Goal: Information Seeking & Learning: Learn about a topic

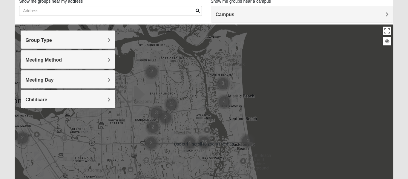
scroll to position [44, 0]
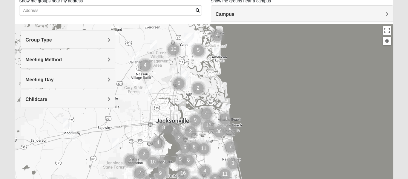
click at [154, 42] on img "Mixed Johnson 32011" at bounding box center [153, 45] width 12 height 15
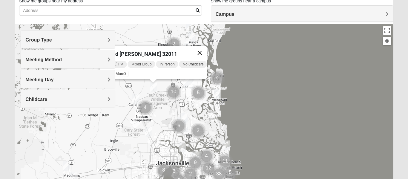
click at [207, 48] on button "Close" at bounding box center [200, 53] width 14 height 14
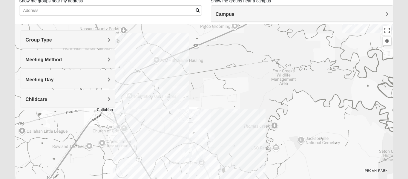
click at [170, 112] on div at bounding box center [204, 143] width 379 height 239
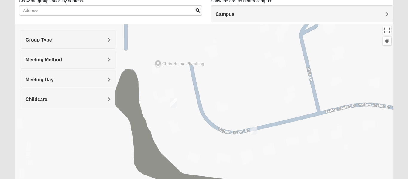
click at [178, 101] on img "Mixed Raines 32011" at bounding box center [173, 103] width 12 height 15
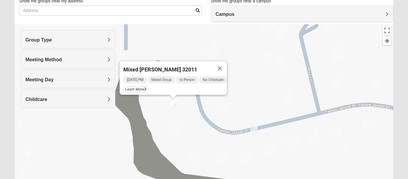
click at [257, 132] on img "1825 Mixed Raines 32011" at bounding box center [254, 130] width 12 height 15
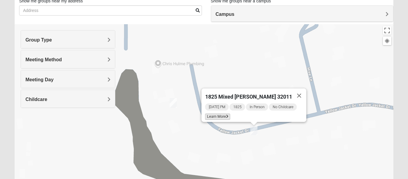
click at [227, 115] on icon at bounding box center [227, 117] width 2 height 4
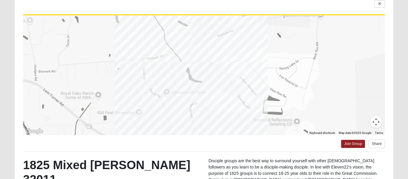
scroll to position [144, 0]
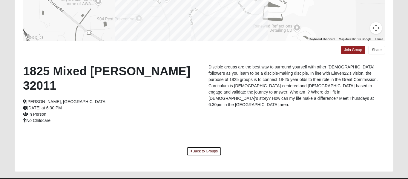
click at [204, 147] on link "Back to Groups" at bounding box center [203, 151] width 35 height 9
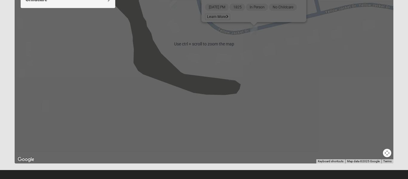
scroll to position [0, 0]
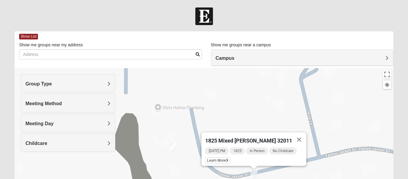
click at [232, 52] on div "Campus" at bounding box center [302, 58] width 182 height 16
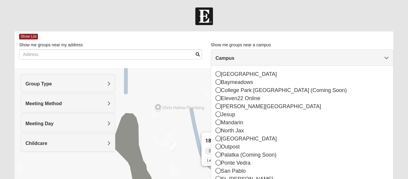
click at [232, 52] on div "Campus" at bounding box center [302, 58] width 182 height 16
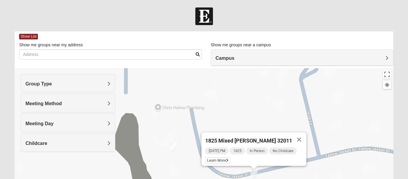
click at [232, 52] on div "Campus" at bounding box center [302, 58] width 182 height 16
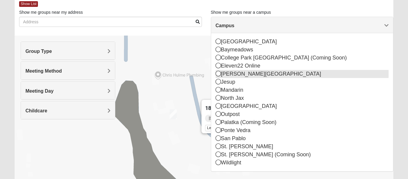
scroll to position [32, 0]
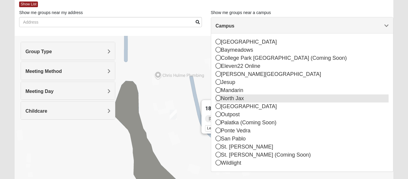
click at [217, 96] on icon at bounding box center [218, 97] width 5 height 5
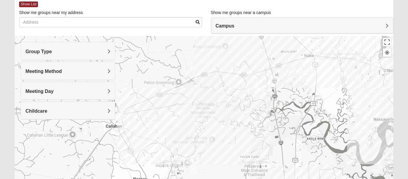
click at [162, 152] on div at bounding box center [204, 155] width 379 height 239
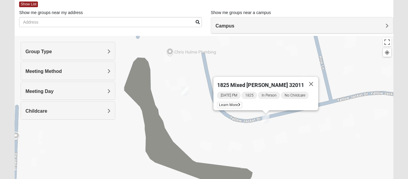
click at [190, 104] on div "1825 Mixed [PERSON_NAME] 32011 [DATE] PM 1825 In Person No Childcare Learn More" at bounding box center [204, 155] width 379 height 239
click at [187, 93] on img "Mixed Raines 32011" at bounding box center [185, 91] width 12 height 15
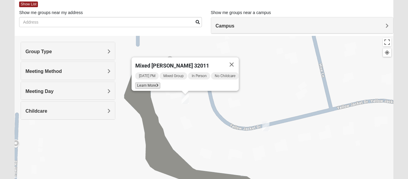
click at [146, 82] on span "Learn More" at bounding box center [147, 85] width 25 height 6
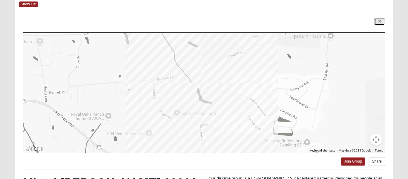
click at [376, 23] on link at bounding box center [379, 21] width 11 height 7
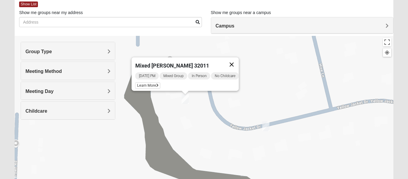
click at [233, 59] on button "Close" at bounding box center [231, 64] width 14 height 14
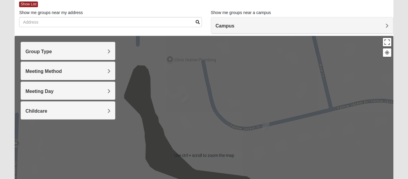
scroll to position [0, 0]
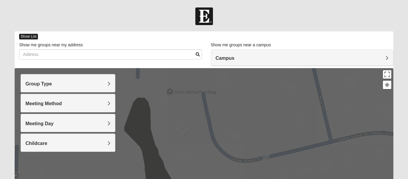
click at [31, 37] on span "Show List" at bounding box center [28, 37] width 19 height 6
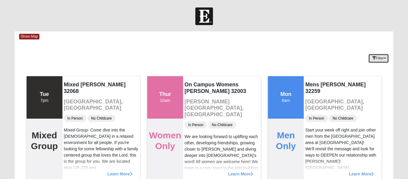
click at [373, 60] on button "Filter" at bounding box center [378, 58] width 21 height 9
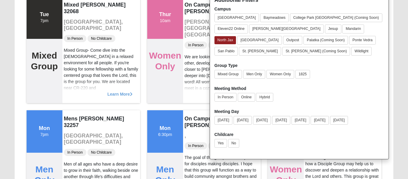
scroll to position [80, 0]
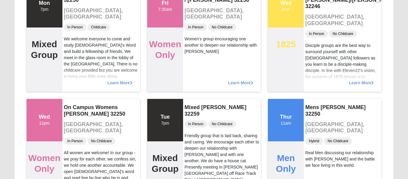
scroll to position [319, 0]
click at [250, 79] on span "Learn More" at bounding box center [240, 79] width 25 height 0
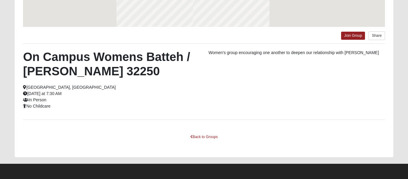
click at [242, 84] on div "On Campus Womens Batteh / [PERSON_NAME] 32250 [GEOGRAPHIC_DATA], [GEOGRAPHIC_DA…" at bounding box center [204, 82] width 371 height 64
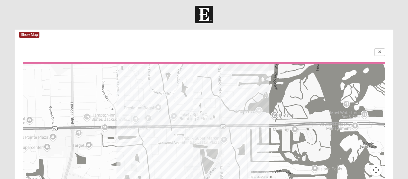
scroll to position [0, 0]
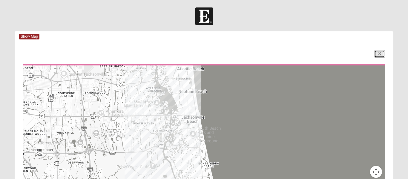
click at [382, 54] on link at bounding box center [379, 53] width 11 height 7
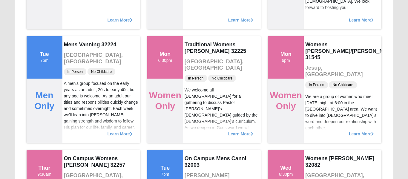
scroll to position [2429, 0]
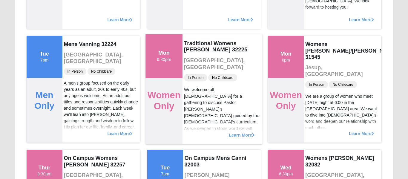
click at [232, 132] on span "Learn More" at bounding box center [242, 132] width 26 height 0
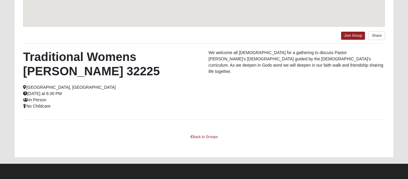
scroll to position [158, 0]
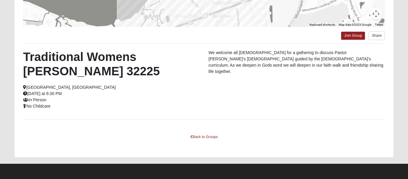
click at [271, 104] on div "Traditional Womens [PERSON_NAME] 32225 [GEOGRAPHIC_DATA], [GEOGRAPHIC_DATA] [DA…" at bounding box center [204, 82] width 371 height 64
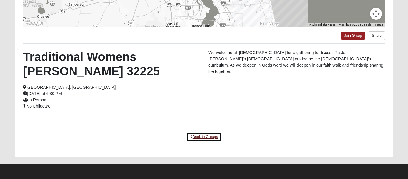
click at [202, 139] on link "Back to Groups" at bounding box center [203, 136] width 35 height 9
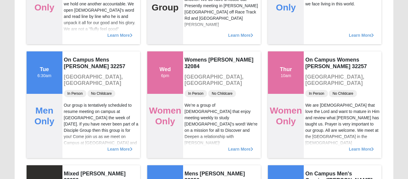
scroll to position [0, 0]
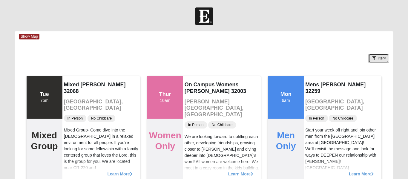
click at [368, 61] on button "Filter" at bounding box center [378, 58] width 21 height 9
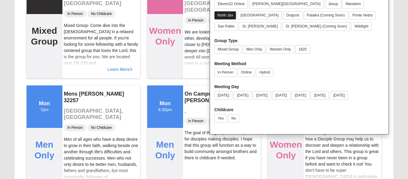
scroll to position [106, 0]
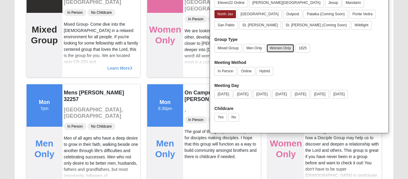
click at [272, 51] on button "Women Only" at bounding box center [280, 48] width 28 height 9
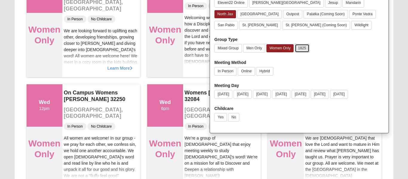
click at [307, 49] on button "1825" at bounding box center [302, 48] width 15 height 9
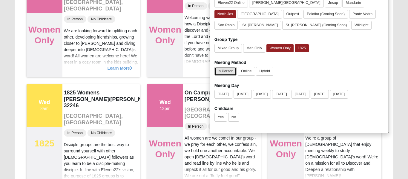
click at [227, 74] on button "In Person" at bounding box center [225, 71] width 22 height 9
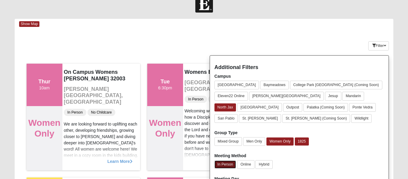
scroll to position [0, 0]
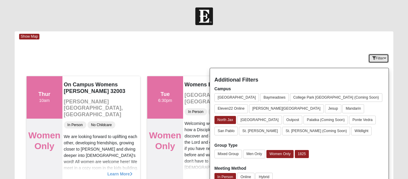
click at [379, 54] on button "Filter" at bounding box center [378, 58] width 21 height 9
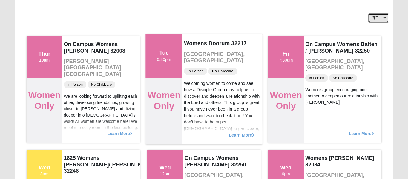
scroll to position [41, 0]
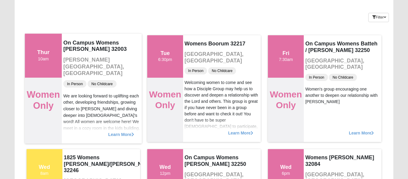
click at [112, 140] on div "Learn More" at bounding box center [101, 131] width 80 height 24
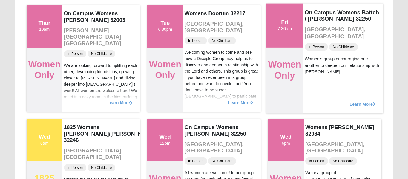
scroll to position [72, 0]
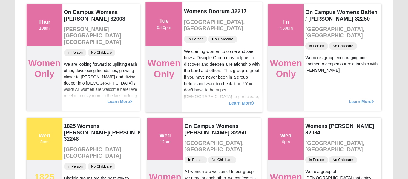
click at [238, 100] on span "Learn More" at bounding box center [242, 100] width 26 height 0
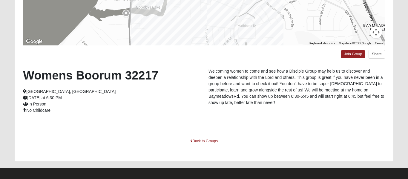
scroll to position [140, 0]
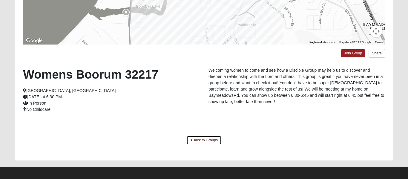
click at [198, 144] on link "Back to Groups" at bounding box center [203, 140] width 35 height 9
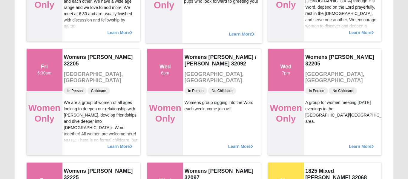
scroll to position [597, 0]
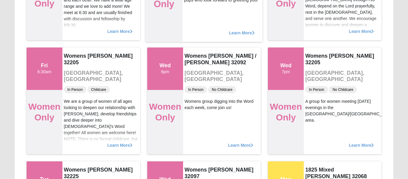
click at [232, 115] on div "Womens [PERSON_NAME] / [PERSON_NAME] 32092 [GEOGRAPHIC_DATA], [GEOGRAPHIC_DATA]…" at bounding box center [222, 100] width 78 height 107
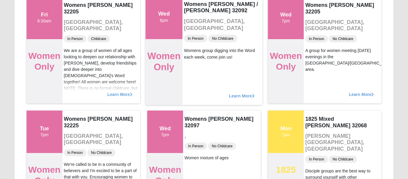
scroll to position [650, 0]
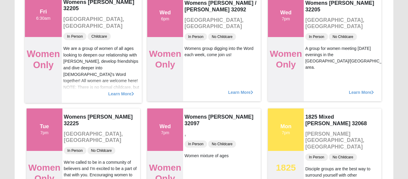
click at [123, 90] on span "Learn More" at bounding box center [121, 90] width 26 height 0
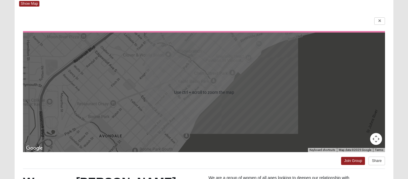
scroll to position [144, 0]
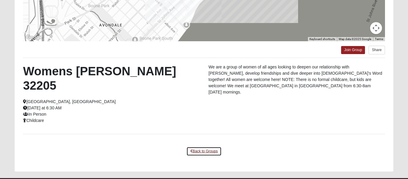
click at [202, 147] on link "Back to Groups" at bounding box center [203, 151] width 35 height 9
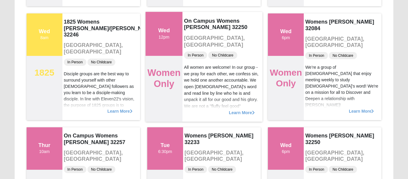
scroll to position [177, 0]
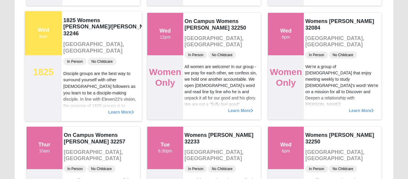
click at [126, 109] on span "Learn More" at bounding box center [121, 109] width 26 height 0
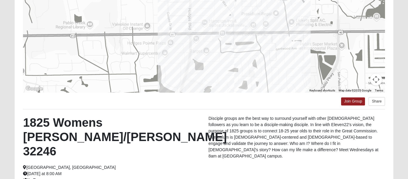
scroll to position [91, 0]
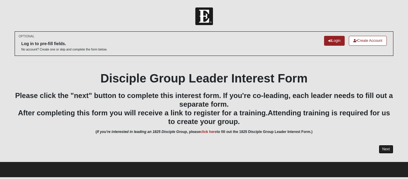
click at [387, 150] on link "Next" at bounding box center [386, 149] width 15 height 9
